Goal: Transaction & Acquisition: Purchase product/service

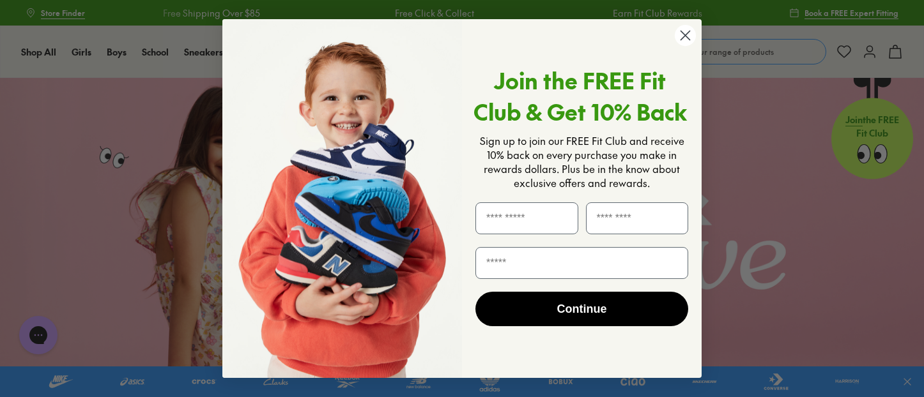
click at [678, 29] on circle "Close dialog" at bounding box center [685, 35] width 21 height 21
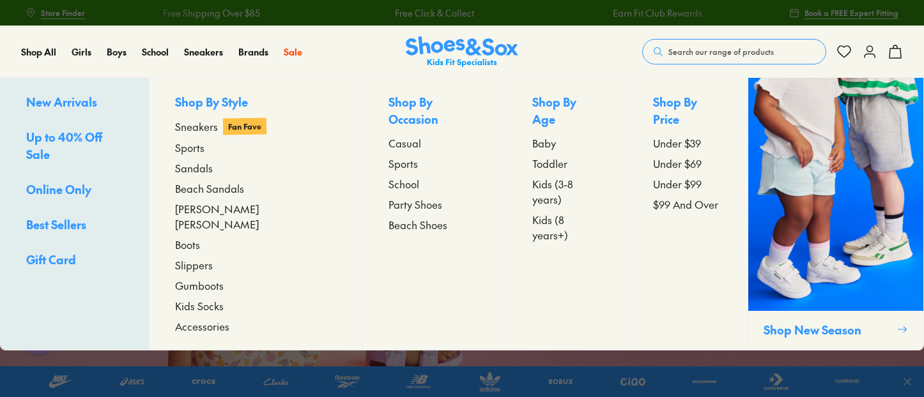
click at [53, 252] on span "Gift Card" at bounding box center [51, 260] width 50 height 16
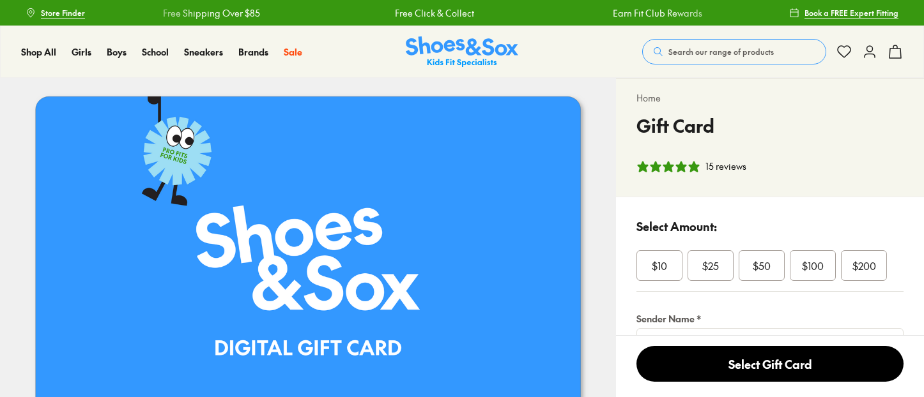
select select "*"
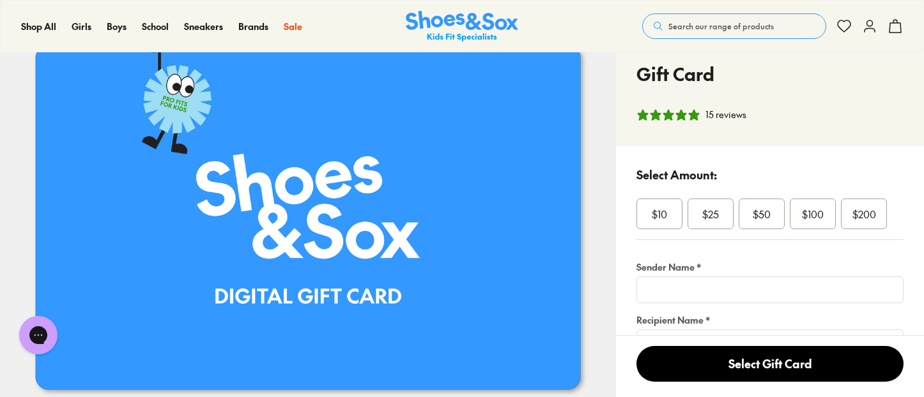
scroll to position [53, 0]
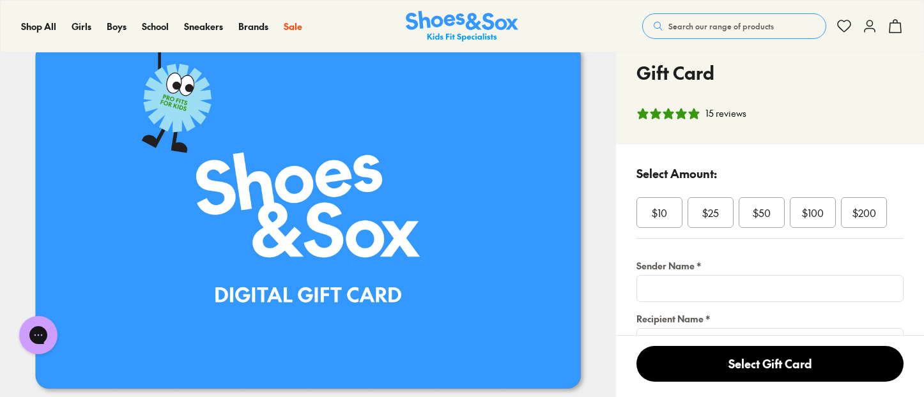
click at [766, 211] on span "$50" at bounding box center [761, 212] width 18 height 15
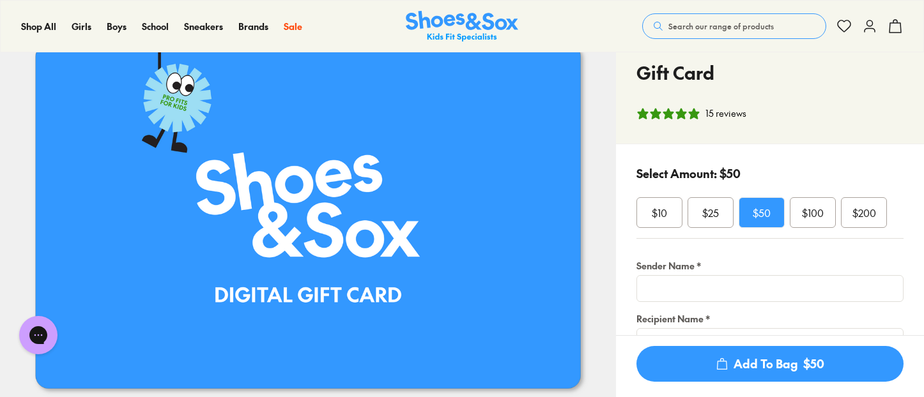
scroll to position [123, 0]
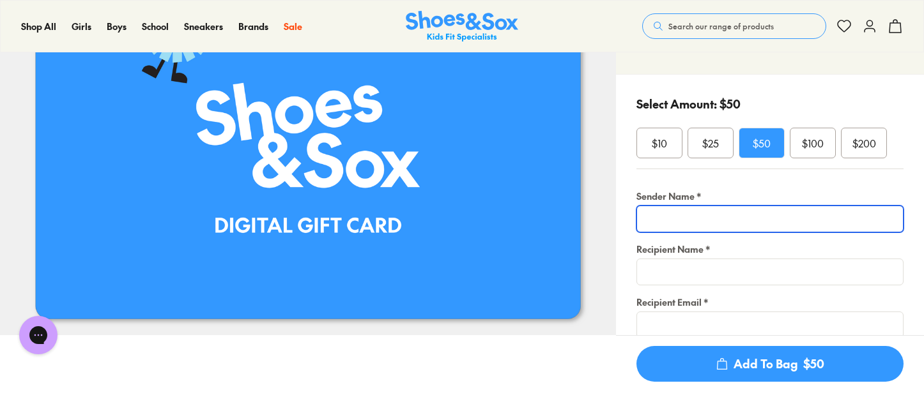
click at [721, 215] on input "text" at bounding box center [769, 219] width 267 height 27
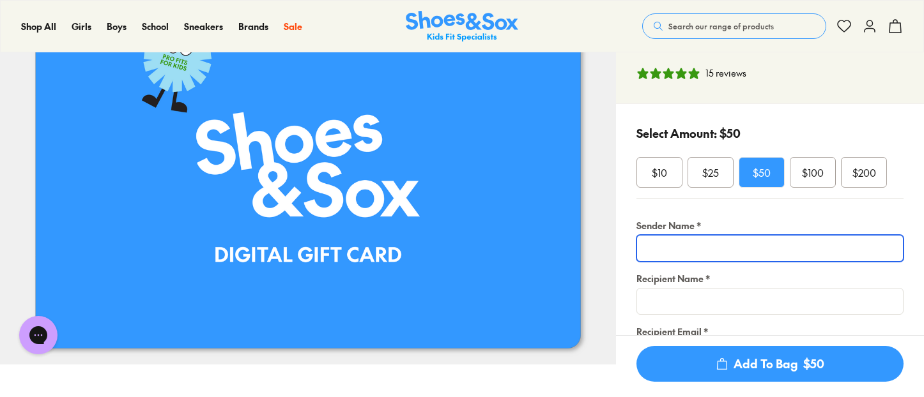
scroll to position [0, 0]
